Goal: Information Seeking & Learning: Stay updated

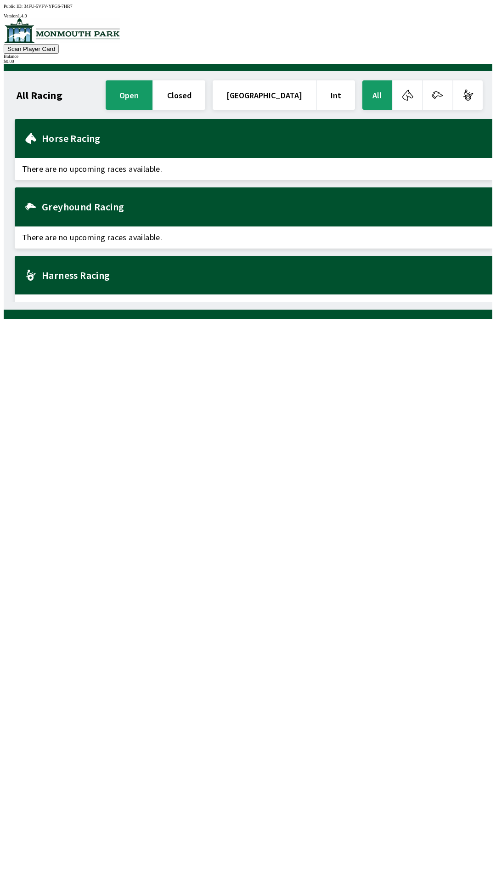
click at [33, 91] on h1 "All Racing" at bounding box center [40, 94] width 46 height 7
click at [46, 91] on h1 "All Racing" at bounding box center [40, 94] width 46 height 7
click at [153, 92] on button "open" at bounding box center [129, 94] width 47 height 29
click at [382, 91] on button "All" at bounding box center [377, 94] width 29 height 29
click at [128, 135] on h2 "Horse Racing" at bounding box center [264, 138] width 444 height 7
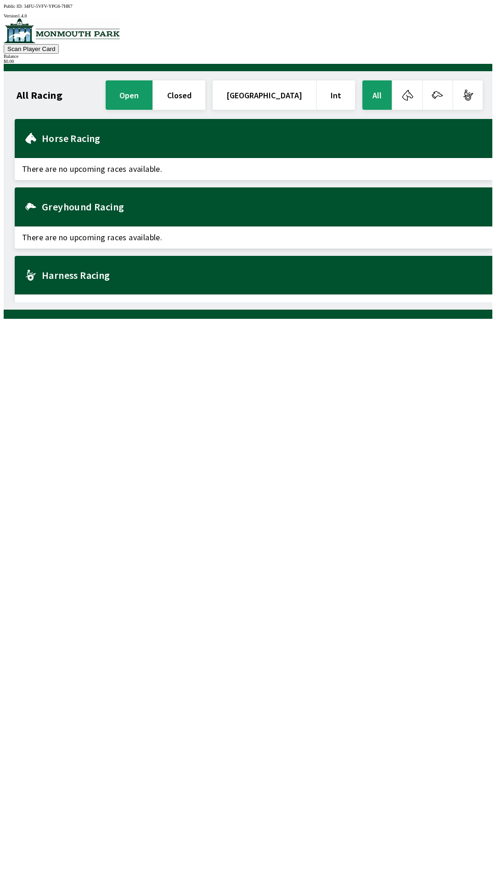
click at [125, 142] on div "Horse Racing" at bounding box center [254, 138] width 478 height 39
click at [287, 95] on button "[GEOGRAPHIC_DATA]" at bounding box center [264, 94] width 103 height 29
click at [110, 135] on h2 "Horse Racing" at bounding box center [264, 138] width 444 height 7
click at [92, 162] on span "There are no upcoming races available." at bounding box center [254, 169] width 478 height 22
click at [135, 161] on span "There are no upcoming races available." at bounding box center [254, 169] width 478 height 22
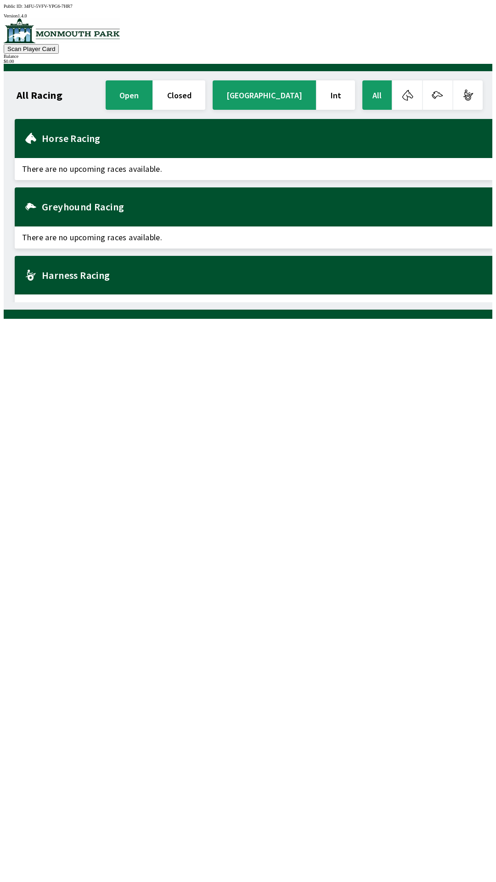
click at [77, 139] on h2 "Horse Racing" at bounding box center [264, 138] width 444 height 7
click at [62, 143] on div "Horse Racing" at bounding box center [254, 138] width 478 height 39
click at [47, 94] on h1 "All Racing" at bounding box center [40, 94] width 46 height 7
click at [38, 97] on div "All Racing open closed United States Int All" at bounding box center [250, 95] width 470 height 33
click at [70, 147] on div "Horse Racing" at bounding box center [254, 138] width 478 height 39
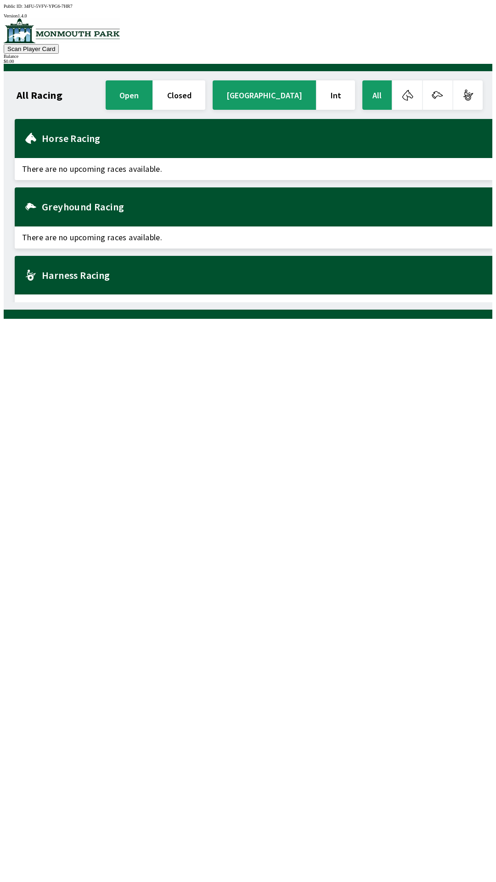
click at [94, 135] on h2 "Horse Racing" at bounding box center [264, 138] width 444 height 7
click at [67, 135] on h2 "Horse Racing" at bounding box center [264, 138] width 444 height 7
click at [60, 142] on div "Horse Racing" at bounding box center [254, 138] width 478 height 39
click at [102, 143] on div "Horse Racing" at bounding box center [254, 138] width 478 height 39
